Goal: Task Accomplishment & Management: Manage account settings

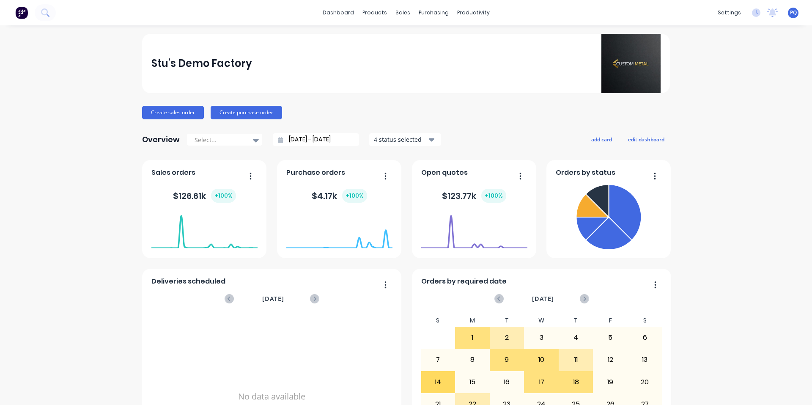
click at [790, 14] on span "PQ" at bounding box center [793, 13] width 7 height 8
click at [714, 104] on div "Sign out" at bounding box center [721, 106] width 23 height 8
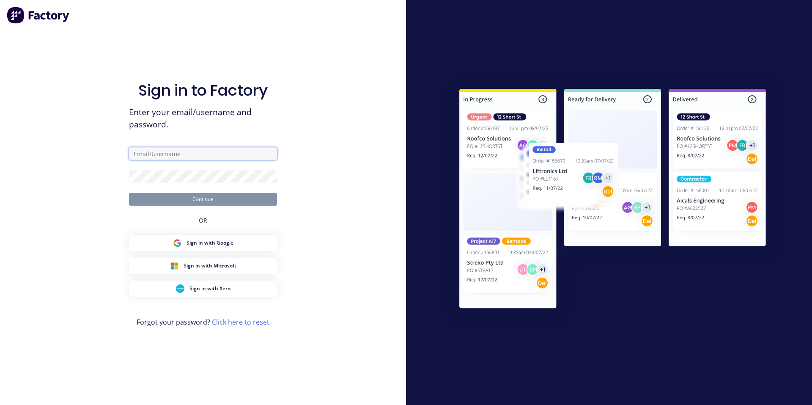
type input "[EMAIL_ADDRESS][DOMAIN_NAME]"
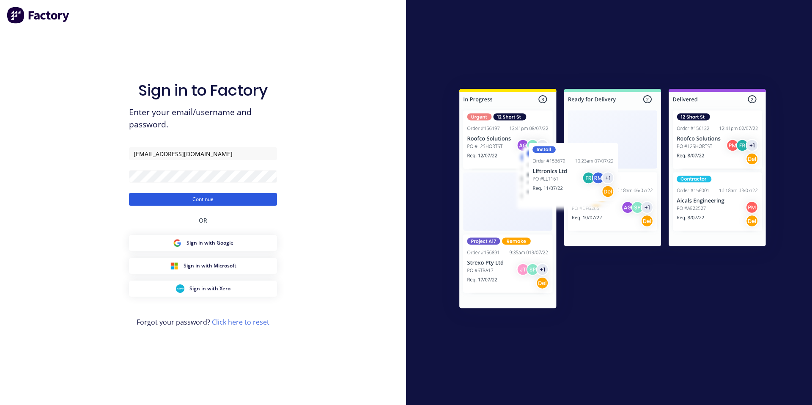
click at [143, 197] on button "Continue" at bounding box center [203, 199] width 148 height 13
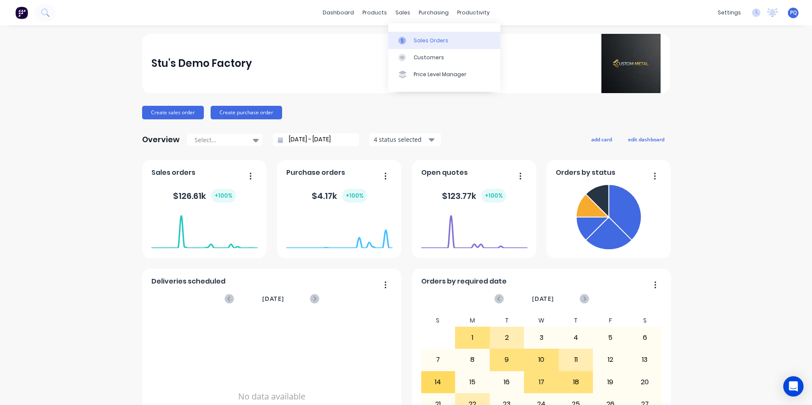
click at [405, 36] on link "Sales Orders" at bounding box center [444, 40] width 112 height 17
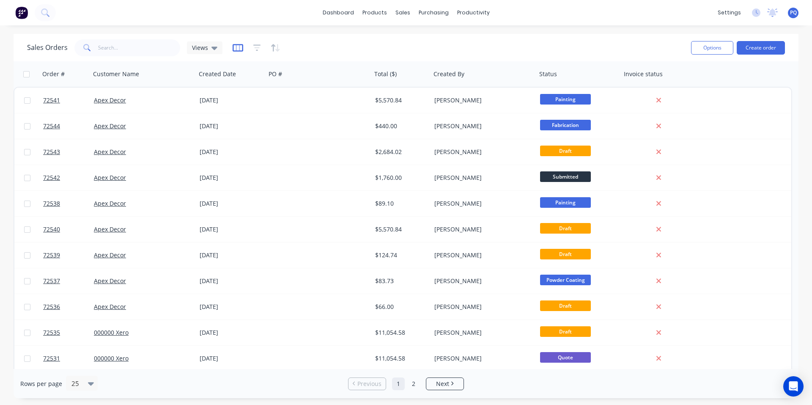
click at [234, 49] on icon "button" at bounding box center [237, 48] width 11 height 8
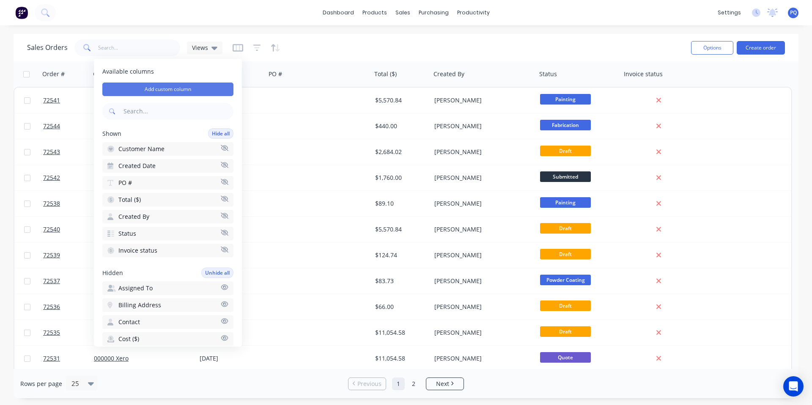
click at [206, 86] on button "Add custom column" at bounding box center [167, 89] width 131 height 14
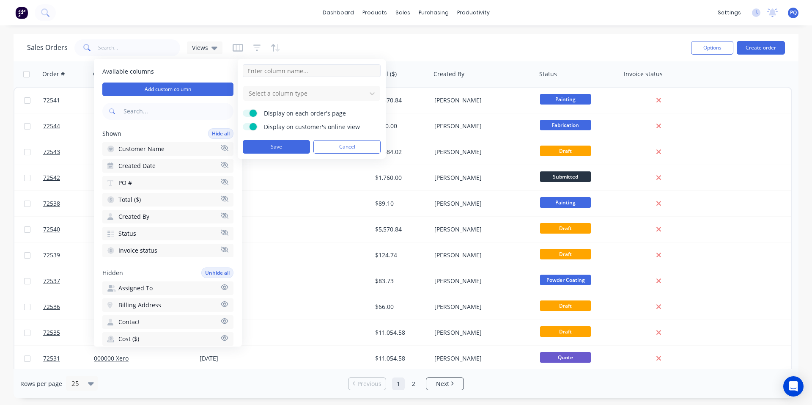
click at [301, 71] on input at bounding box center [312, 70] width 138 height 13
click at [269, 85] on form "Select a column type Display on each order's page Display on customer's online …" at bounding box center [312, 108] width 138 height 89
click at [266, 94] on div at bounding box center [305, 93] width 114 height 11
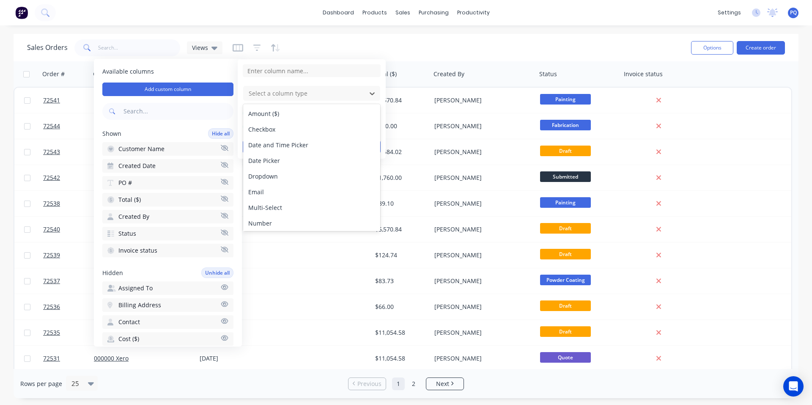
click at [364, 42] on div "Sales Orders Views" at bounding box center [355, 47] width 657 height 21
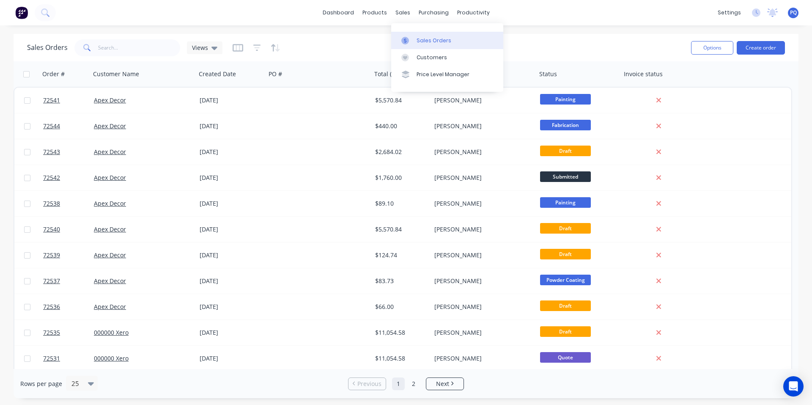
click at [406, 41] on icon at bounding box center [405, 40] width 3 height 5
click at [20, 13] on img at bounding box center [21, 12] width 13 height 13
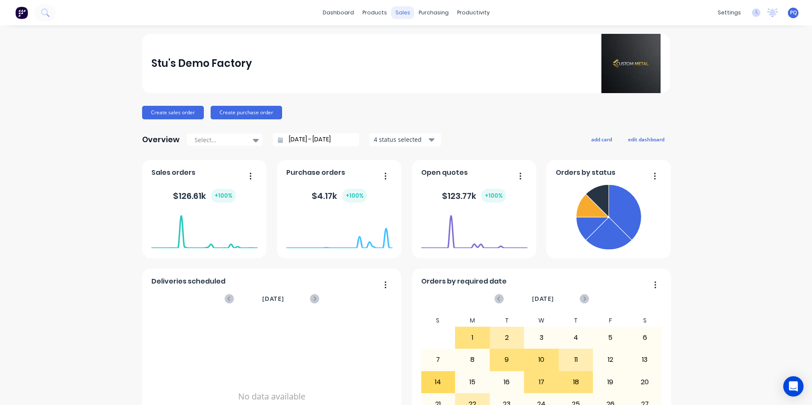
click at [396, 15] on div "sales" at bounding box center [402, 12] width 23 height 13
click at [399, 40] on icon at bounding box center [402, 41] width 8 height 8
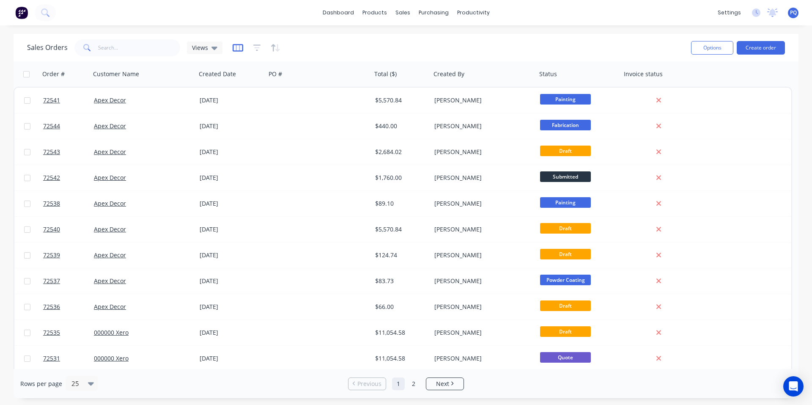
click at [237, 49] on icon "button" at bounding box center [237, 48] width 11 height 8
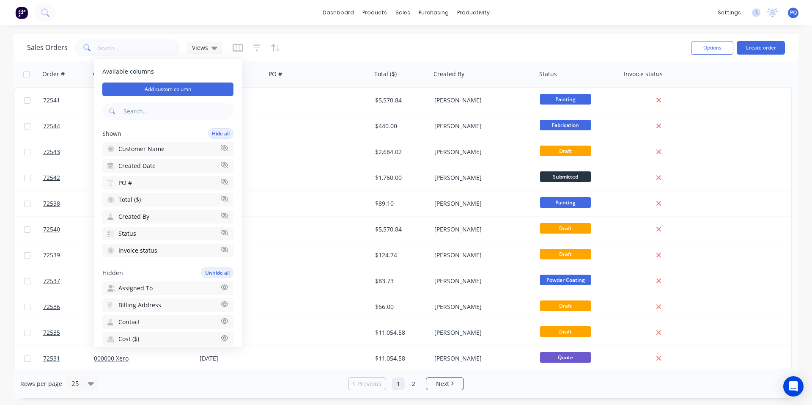
click at [342, 43] on div "Sales Orders Views" at bounding box center [355, 47] width 657 height 21
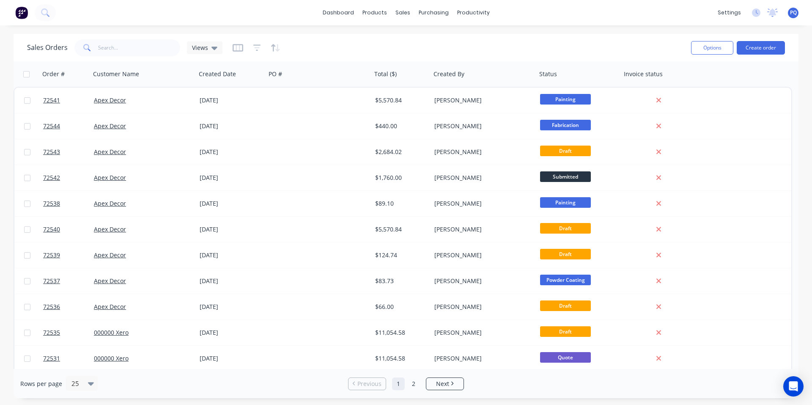
click at [21, 12] on img at bounding box center [21, 12] width 13 height 13
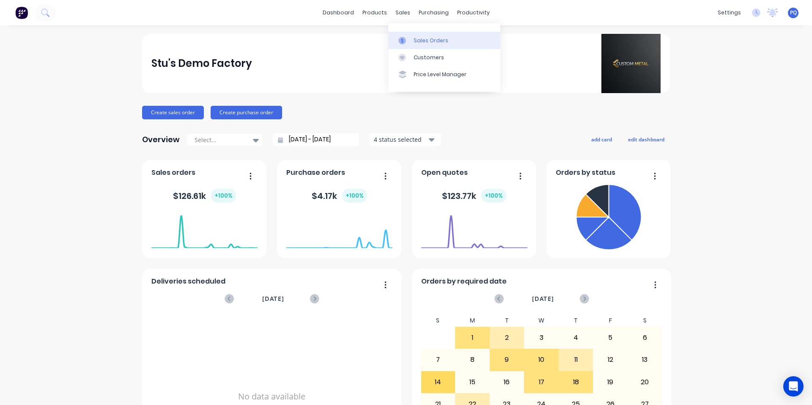
click at [425, 40] on div "Sales Orders" at bounding box center [430, 41] width 35 height 8
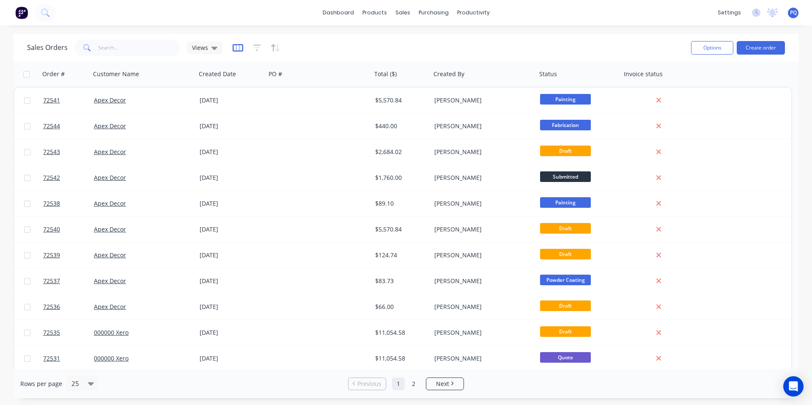
click at [236, 49] on icon "button" at bounding box center [237, 48] width 11 height 8
click at [200, 47] on span "Views" at bounding box center [200, 47] width 16 height 9
click at [314, 42] on div "Sales Orders Views" at bounding box center [355, 47] width 657 height 21
click at [232, 49] on icon "button" at bounding box center [237, 48] width 11 height 8
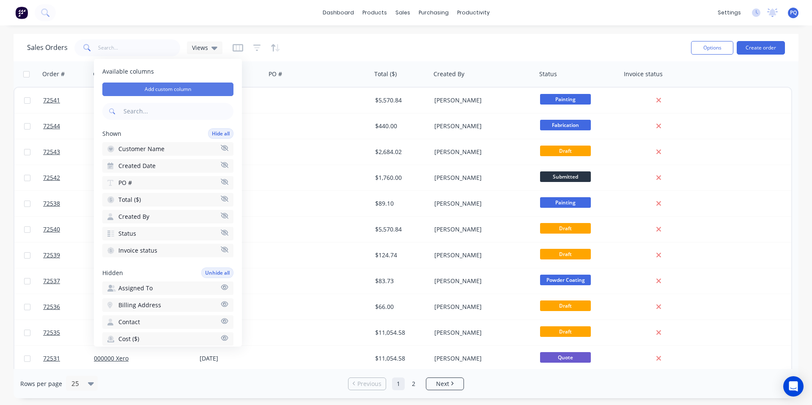
click at [179, 93] on button "Add custom column" at bounding box center [167, 89] width 131 height 14
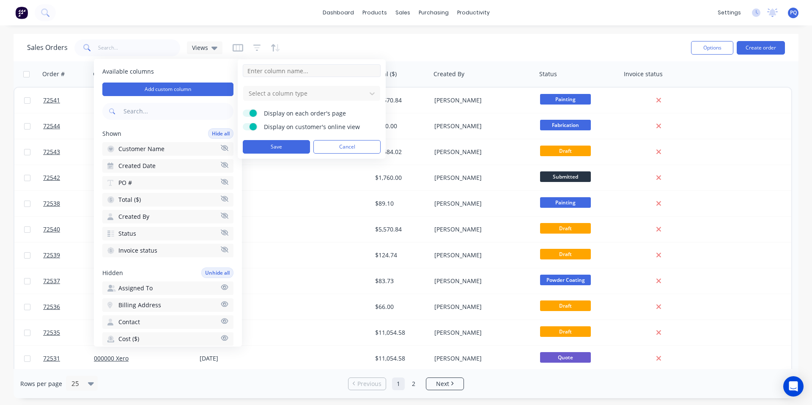
click at [275, 74] on input at bounding box center [312, 70] width 138 height 13
type input "Expiry Date"
click at [275, 93] on div at bounding box center [305, 93] width 114 height 11
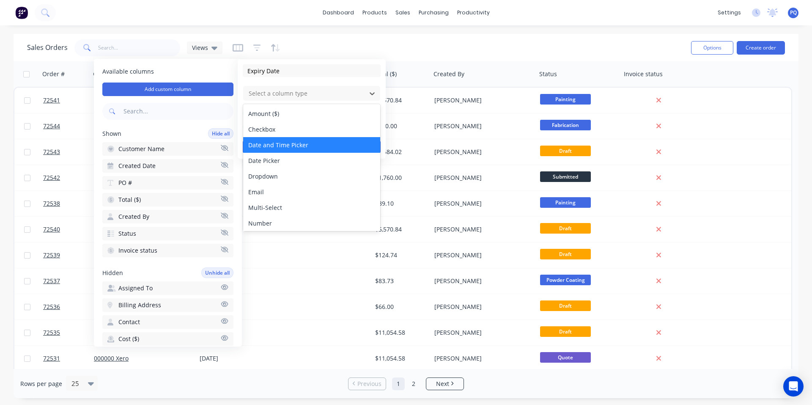
click at [284, 145] on div "Date and Time Picker" at bounding box center [311, 145] width 137 height 16
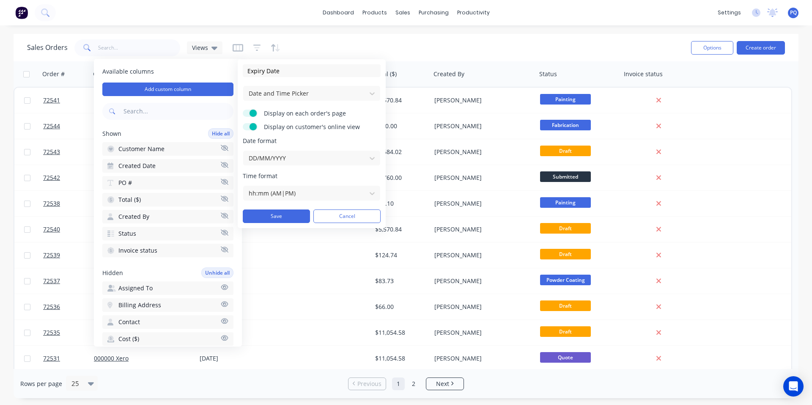
click at [253, 127] on span at bounding box center [252, 126] width 7 height 7
click at [243, 123] on input "Display on customer's online view" at bounding box center [243, 123] width 0 height 0
click at [251, 112] on span at bounding box center [252, 112] width 7 height 7
click at [243, 109] on input "Display on each order's page" at bounding box center [243, 109] width 0 height 0
click at [248, 127] on span at bounding box center [246, 126] width 7 height 7
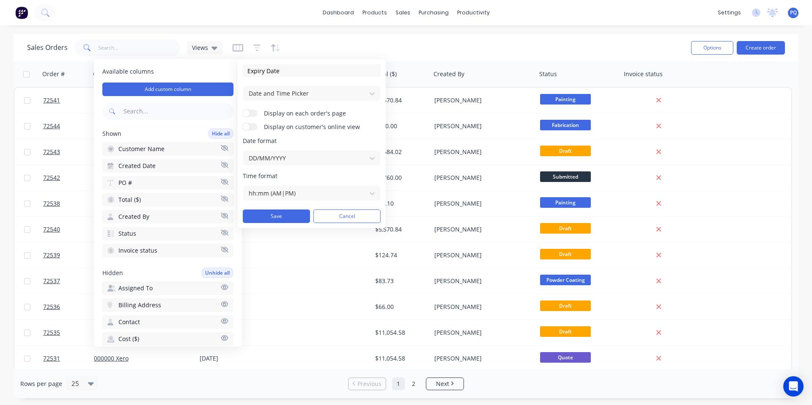
click at [243, 123] on input "Display on customer's online view" at bounding box center [243, 123] width 0 height 0
click at [248, 113] on span at bounding box center [246, 112] width 7 height 7
click at [243, 109] on input "Display on each order's page" at bounding box center [243, 109] width 0 height 0
click at [298, 216] on button "Save" at bounding box center [276, 216] width 67 height 14
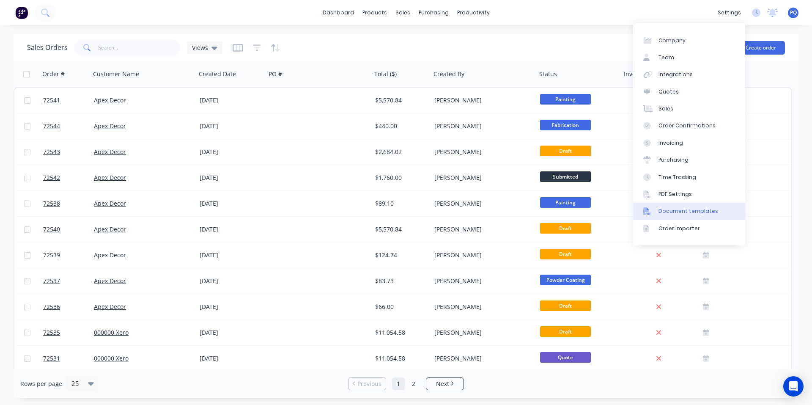
click at [685, 209] on div "Document templates" at bounding box center [688, 211] width 60 height 8
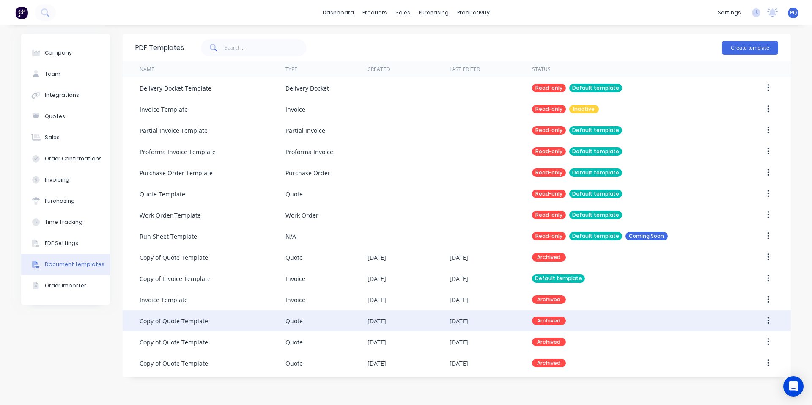
click at [225, 323] on div "Copy of Quote Template" at bounding box center [212, 320] width 146 height 21
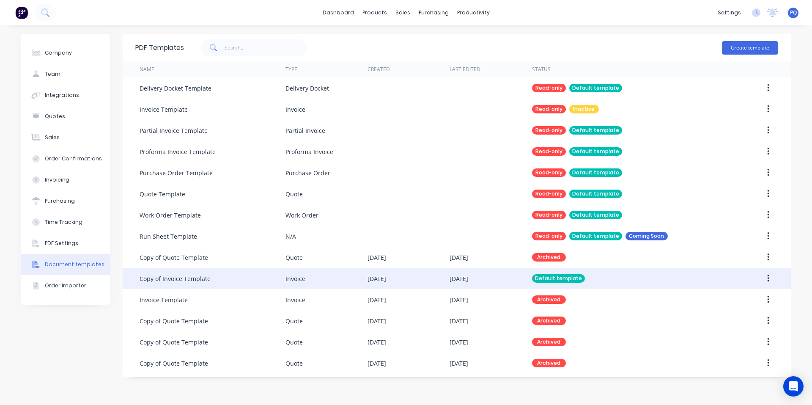
click at [207, 282] on div "Copy of Invoice Template" at bounding box center [174, 278] width 71 height 9
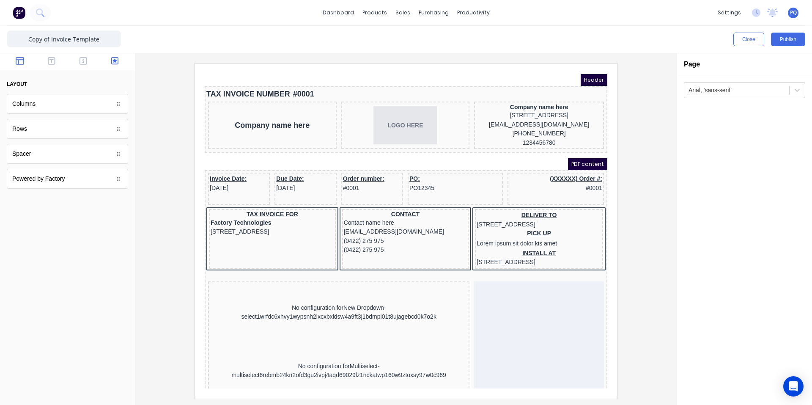
click at [115, 62] on icon "button" at bounding box center [115, 61] width 8 height 8
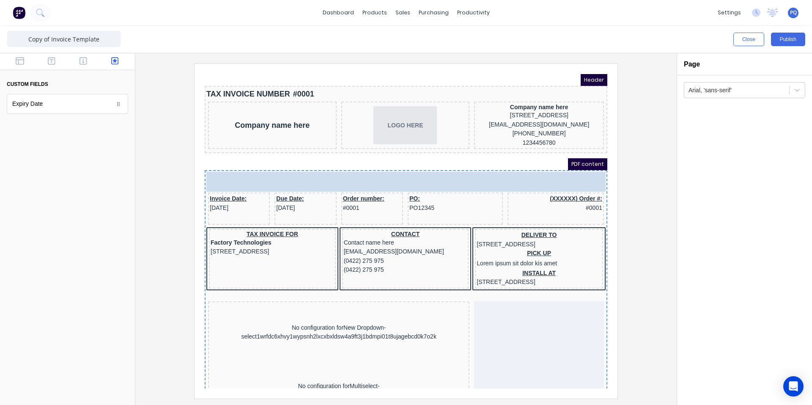
drag, startPoint x: 55, startPoint y: 105, endPoint x: 365, endPoint y: 185, distance: 319.5
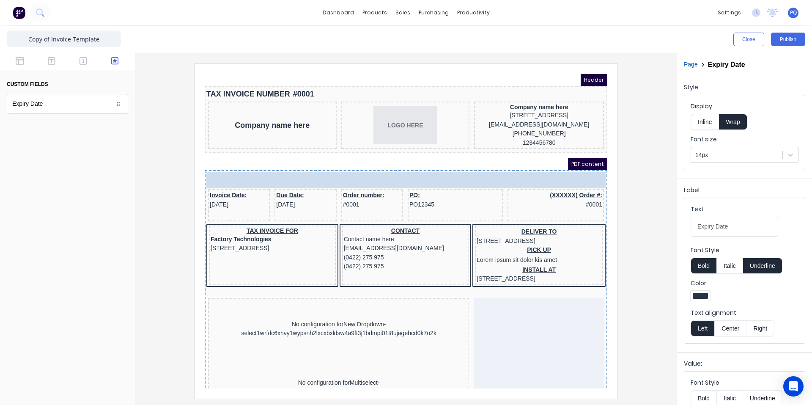
drag, startPoint x: 257, startPoint y: 179, endPoint x: 298, endPoint y: 172, distance: 41.1
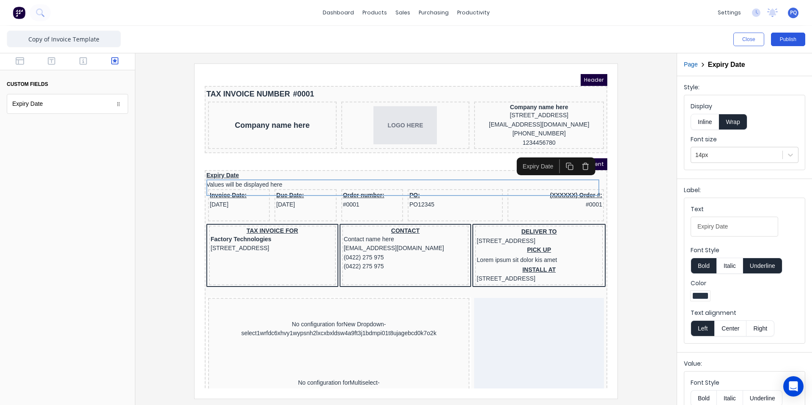
click at [797, 42] on button "Publish" at bounding box center [788, 40] width 34 height 14
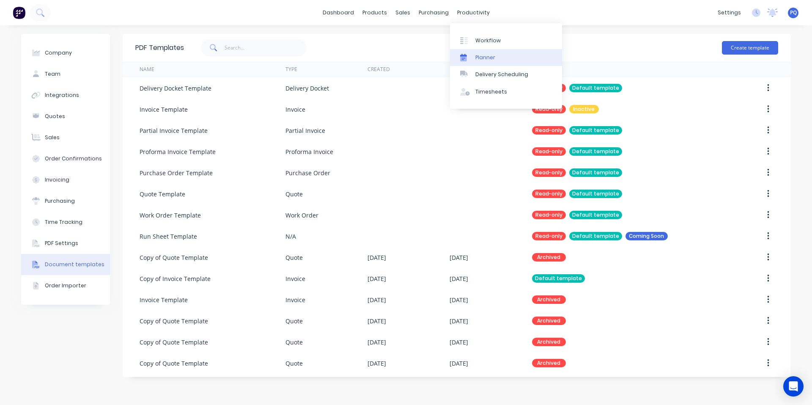
click at [476, 61] on div "Planner" at bounding box center [485, 58] width 20 height 8
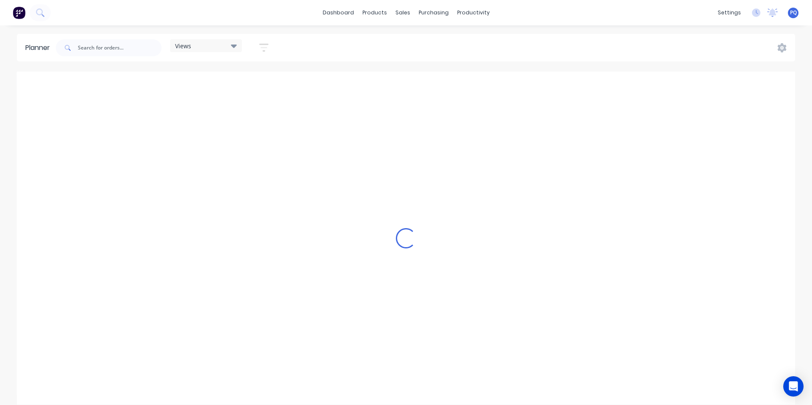
scroll to position [0, 1218]
